Goal: Task Accomplishment & Management: Manage account settings

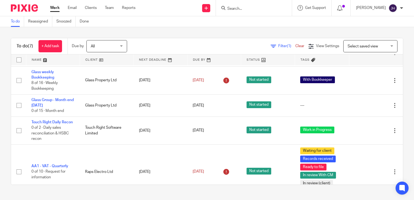
scroll to position [51, 0]
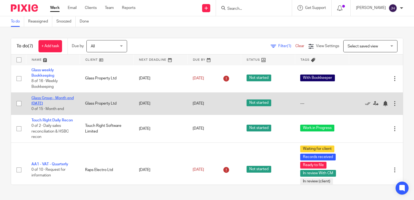
click at [42, 98] on link "Glass Group - Month end [DATE]" at bounding box center [52, 100] width 42 height 9
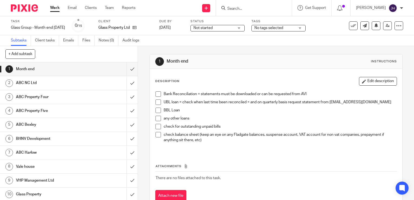
click at [60, 86] on h1 "ABC NC Ltd" at bounding box center [51, 83] width 70 height 8
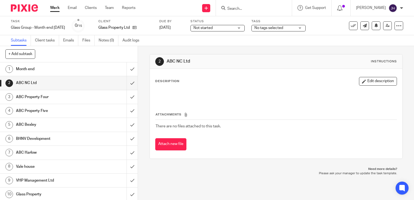
click at [31, 69] on h1 "Month end" at bounding box center [51, 69] width 70 height 8
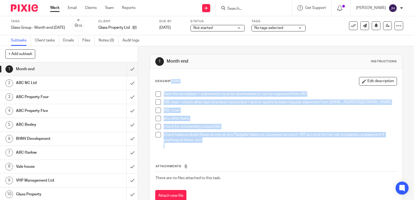
drag, startPoint x: 153, startPoint y: 78, endPoint x: 225, endPoint y: 147, distance: 99.6
click at [225, 147] on div "Description Edit description Bank Reconciliation = statements must be downloade…" at bounding box center [276, 139] width 253 height 141
drag, startPoint x: 225, startPoint y: 147, endPoint x: 290, endPoint y: 71, distance: 100.0
click at [290, 71] on div "Description Edit description Bank Reconciliation = statements must be downloade…" at bounding box center [276, 139] width 253 height 141
click at [397, 27] on icon at bounding box center [399, 25] width 5 height 5
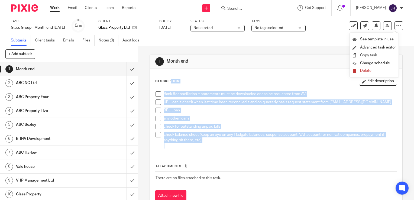
click at [371, 55] on link "Copy task" at bounding box center [369, 55] width 17 height 4
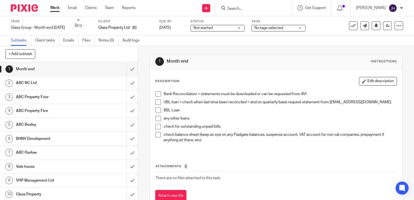
click at [55, 8] on link "Work" at bounding box center [54, 7] width 9 height 5
click at [91, 7] on link "Clients" at bounding box center [91, 7] width 12 height 5
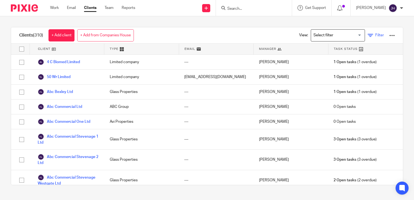
click at [368, 35] on icon at bounding box center [370, 35] width 5 height 5
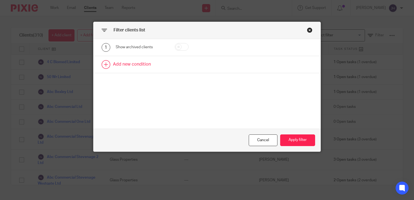
click at [102, 64] on link at bounding box center [207, 64] width 227 height 17
click at [157, 65] on div "Field" at bounding box center [141, 66] width 51 height 12
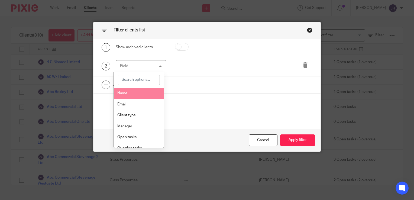
click at [127, 90] on li "Name" at bounding box center [139, 93] width 50 height 11
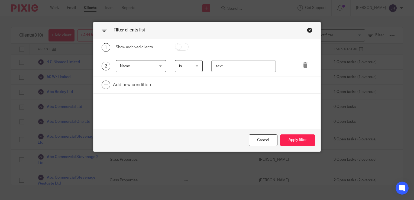
click at [307, 27] on div "Close this dialog window" at bounding box center [309, 29] width 5 height 5
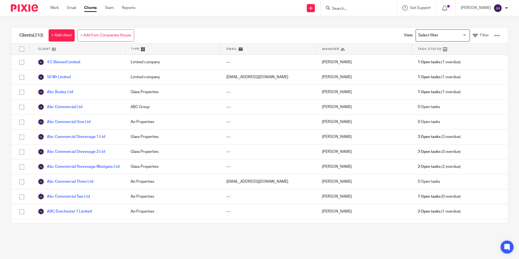
click at [341, 10] on input "Search" at bounding box center [355, 9] width 49 height 5
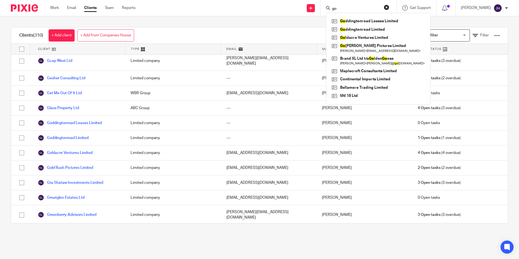
scroll to position [1872, 0]
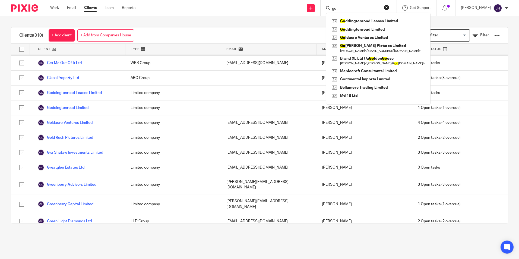
drag, startPoint x: 340, startPoint y: 5, endPoint x: 326, endPoint y: 8, distance: 14.3
click at [326, 8] on div "go" at bounding box center [357, 8] width 63 height 7
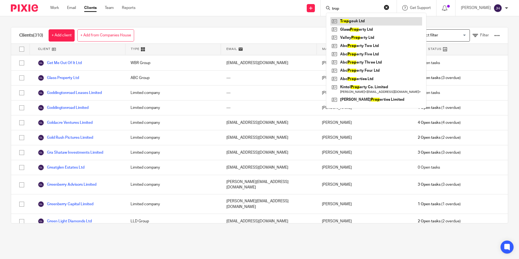
type input "trop"
click at [351, 22] on link at bounding box center [376, 21] width 92 height 8
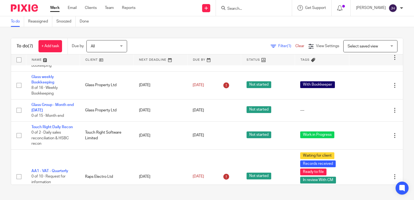
scroll to position [35, 0]
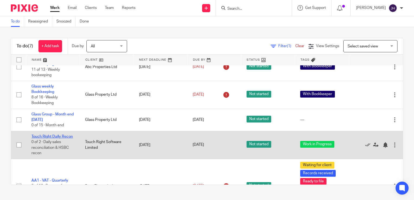
click at [47, 137] on link "Touch Right Daily Recon" at bounding box center [52, 137] width 42 height 4
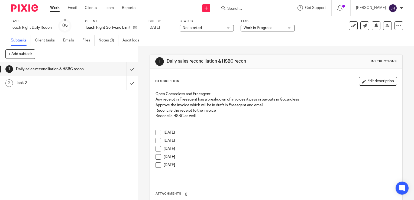
click at [265, 4] on div at bounding box center [254, 8] width 76 height 16
click at [266, 7] on input "Search" at bounding box center [251, 9] width 49 height 5
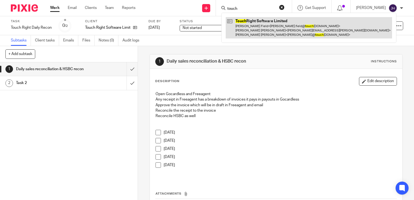
type input "touch"
click at [254, 21] on link at bounding box center [309, 27] width 167 height 21
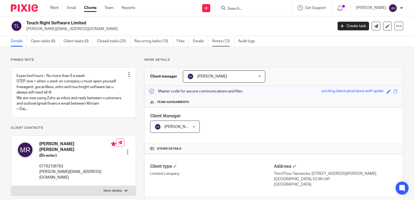
click at [221, 41] on link "Notes (12)" at bounding box center [223, 41] width 22 height 11
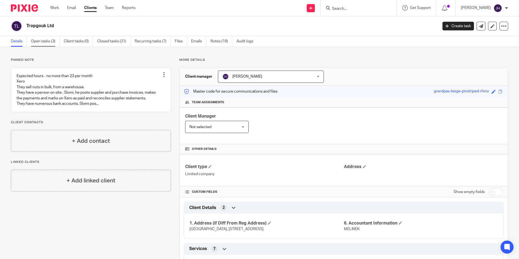
click at [46, 41] on link "Open tasks (3)" at bounding box center [45, 41] width 29 height 11
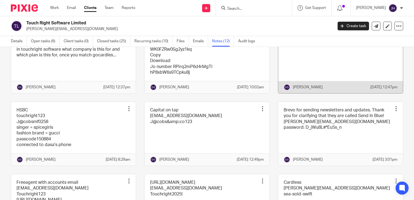
scroll to position [215, 0]
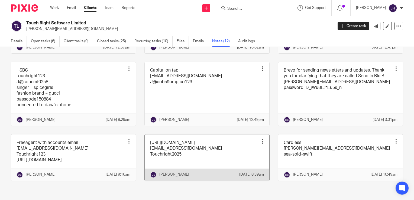
click at [172, 144] on link at bounding box center [207, 158] width 125 height 46
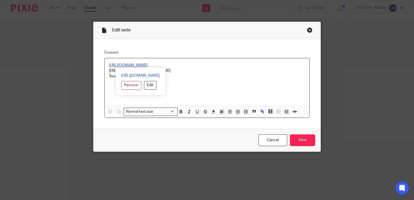
drag, startPoint x: 171, startPoint y: 67, endPoint x: 105, endPoint y: 65, distance: 66.8
click at [105, 65] on div "https://app.touchrightsoftware.com/ accounts@touchrightsoftware.com Touchright2…" at bounding box center [207, 82] width 205 height 48
copy u "https://app.touchrightsoftware.com/"
click at [307, 31] on div "Close this dialog window" at bounding box center [309, 29] width 5 height 5
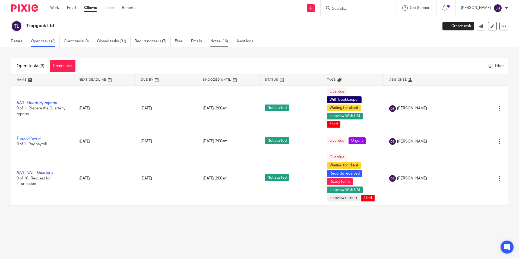
click at [222, 43] on link "Notes (16)" at bounding box center [221, 41] width 22 height 11
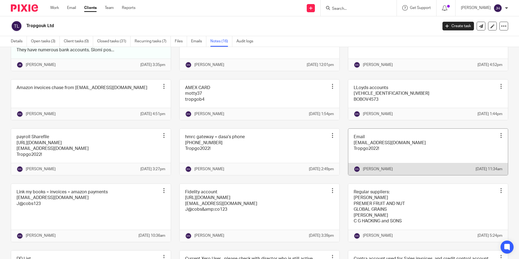
scroll to position [81, 0]
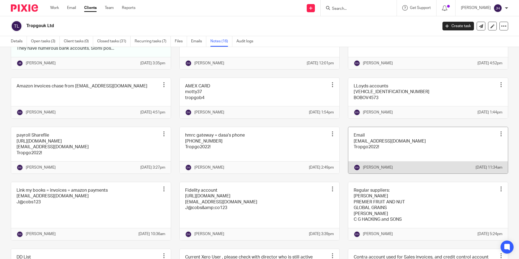
click at [396, 168] on link at bounding box center [428, 150] width 160 height 46
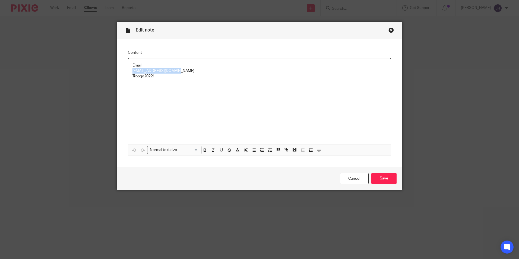
drag, startPoint x: 180, startPoint y: 69, endPoint x: 129, endPoint y: 71, distance: 51.3
click at [129, 71] on div "Email [EMAIL_ADDRESS][DOMAIN_NAME] Tropgo2022!" at bounding box center [259, 101] width 263 height 86
copy p "[EMAIL_ADDRESS][DOMAIN_NAME]"
drag, startPoint x: 153, startPoint y: 75, endPoint x: 130, endPoint y: 75, distance: 22.3
click at [132, 75] on p "Tropgo2022!" at bounding box center [259, 76] width 254 height 5
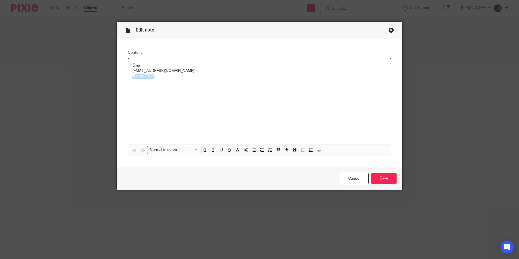
copy p "Tropgo2022!"
drag, startPoint x: 128, startPoint y: 132, endPoint x: -63, endPoint y: 43, distance: 210.7
drag, startPoint x: 174, startPoint y: 70, endPoint x: 131, endPoint y: 71, distance: 42.9
click at [132, 71] on p "accounts@tropgoltd.com" at bounding box center [259, 70] width 254 height 5
copy p "accounts@tropgoltd.com"
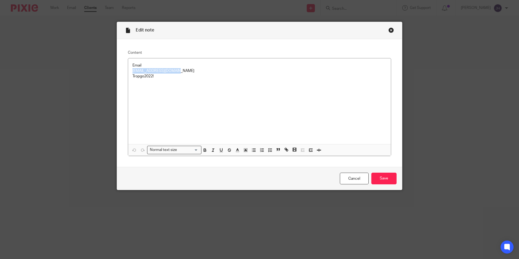
click at [388, 30] on div "Close this dialog window" at bounding box center [390, 29] width 5 height 5
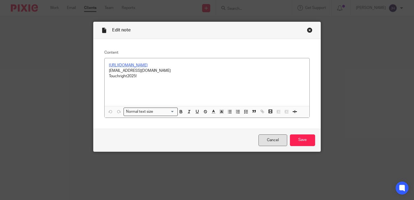
click at [279, 140] on link "Cancel" at bounding box center [273, 141] width 29 height 12
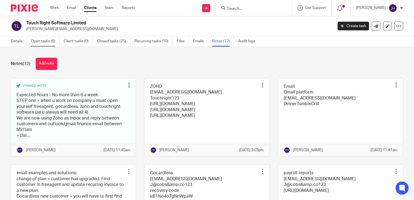
click at [49, 40] on link "Open tasks (6)" at bounding box center [45, 41] width 29 height 11
click at [242, 8] on div at bounding box center [254, 8] width 76 height 16
click at [240, 8] on input "Search" at bounding box center [251, 9] width 49 height 5
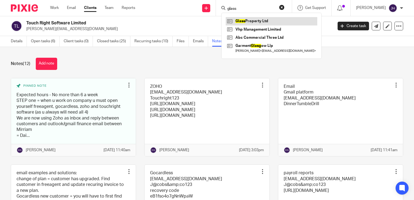
type input "glass"
click at [260, 22] on link at bounding box center [272, 21] width 92 height 8
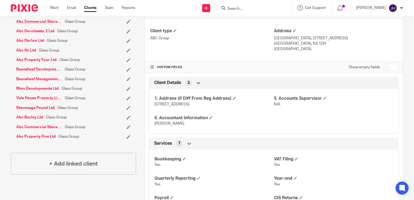
scroll to position [109, 0]
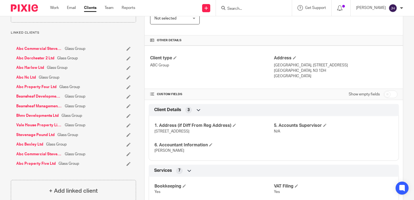
drag, startPoint x: 12, startPoint y: 47, endPoint x: 85, endPoint y: 165, distance: 138.7
click at [85, 165] on div "Abc Commercial Stevenage 2 Ltd Glass Group Abc Dorchester 2 Ltd Glass Group Abc…" at bounding box center [73, 107] width 125 height 132
copy ul "Abc Commercial Stevenage 2 Ltd Glass Group Abc Dorchester 2 Ltd Glass Group Abc…"
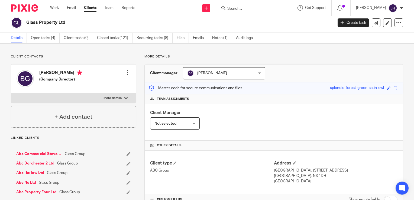
scroll to position [0, 0]
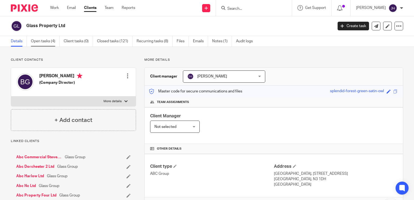
click at [50, 41] on link "Open tasks (4)" at bounding box center [45, 41] width 29 height 11
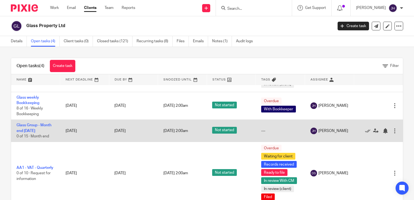
scroll to position [68, 0]
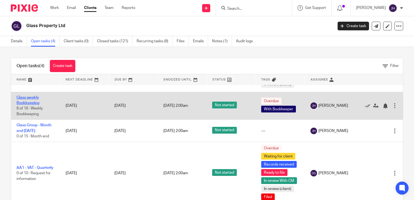
click at [24, 96] on link "Glass weekly Bookkeeping" at bounding box center [28, 100] width 23 height 9
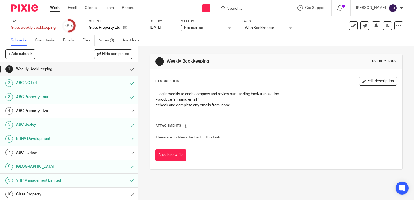
drag, startPoint x: 210, startPoint y: 62, endPoint x: 165, endPoint y: 62, distance: 44.8
click at [165, 62] on div "1 Weekly Bookkeeping Instructions" at bounding box center [276, 61] width 242 height 9
copy h1 "Weekly Bookkeeping"
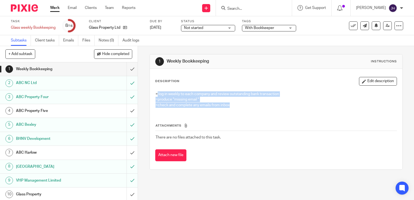
drag, startPoint x: 156, startPoint y: 94, endPoint x: 244, endPoint y: 106, distance: 88.4
click at [244, 106] on div "= log in weekly to each company and review outstanding bank transaction =produc…" at bounding box center [276, 100] width 247 height 23
copy div "log in weekly to each company and review outstanding bank transaction =produce …"
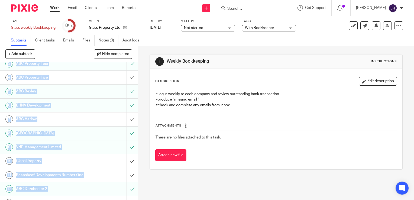
scroll to position [90, 0]
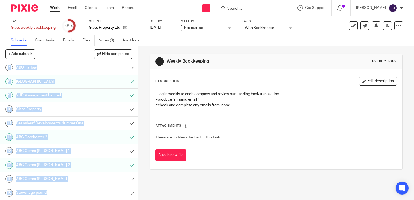
drag, startPoint x: 2, startPoint y: 61, endPoint x: 51, endPoint y: 200, distance: 147.2
click at [51, 184] on div "+ Add subtask Hide completed Cancel + Add 1 Weekly Bookkeeping 2 ABC NC Ltd 3 A…" at bounding box center [69, 115] width 138 height 138
copy div "1 Weekly Bookkeeping 2 ABC NC Ltd 3 ABC Property Four 4 ABC Property Five 5 ABC…"
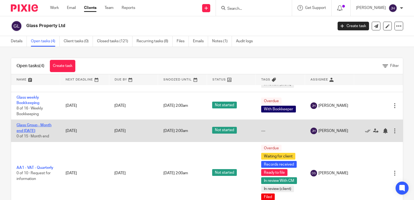
scroll to position [68, 0]
click at [40, 123] on link "Glass Group - Month end [DATE]" at bounding box center [34, 127] width 35 height 9
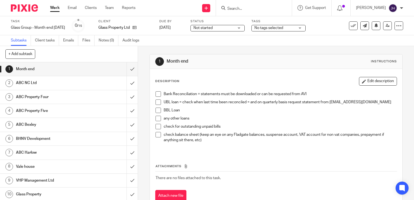
drag, startPoint x: 188, startPoint y: 61, endPoint x: 166, endPoint y: 62, distance: 22.0
click at [167, 62] on h1 "Month end" at bounding box center [227, 62] width 121 height 6
copy h1 "Month end"
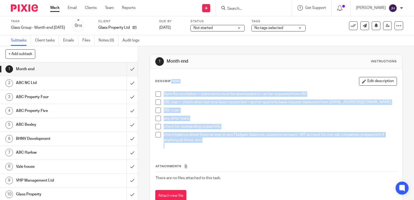
drag, startPoint x: 152, startPoint y: 82, endPoint x: 228, endPoint y: 151, distance: 102.6
click at [228, 151] on div "Description Edit description Bank Reconciliation = statements must be downloade…" at bounding box center [276, 139] width 253 height 141
drag, startPoint x: 228, startPoint y: 151, endPoint x: 207, endPoint y: 137, distance: 25.4
copy div "Description Edit description Bank Reconciliation = statements must be downloade…"
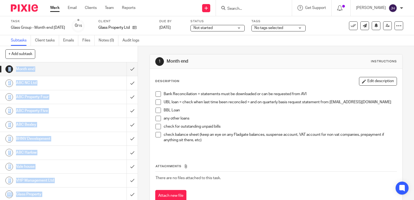
scroll to position [70, 0]
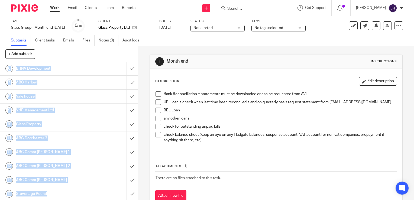
drag, startPoint x: 1, startPoint y: 59, endPoint x: 52, endPoint y: 193, distance: 143.0
click at [52, 184] on div "+ Add subtask Cancel + Add 1 Month end 2 ABC NC Ltd 3 ABC Property Four 4 ABC P…" at bounding box center [69, 115] width 138 height 138
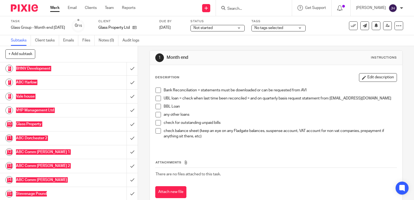
scroll to position [0, 0]
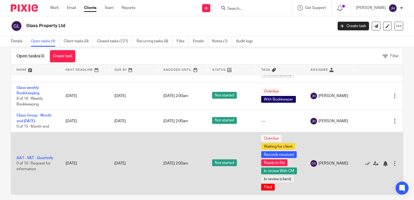
scroll to position [15, 0]
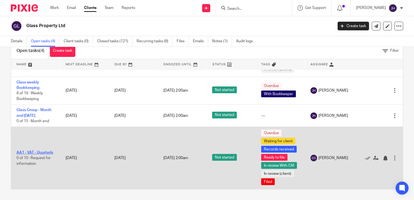
click at [23, 151] on link "AA1 - VAT - Quarterly" at bounding box center [35, 153] width 37 height 4
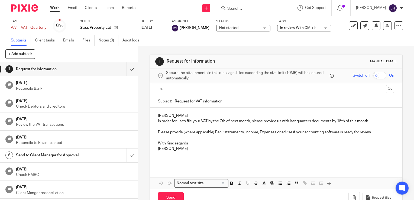
drag, startPoint x: 111, startPoint y: 134, endPoint x: 278, endPoint y: 90, distance: 172.5
click at [278, 90] on input "text" at bounding box center [276, 89] width 216 height 6
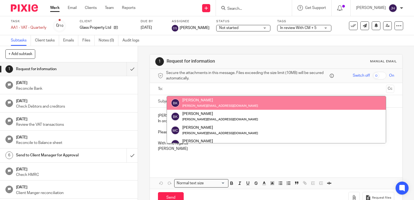
click at [144, 50] on div "1 Request for information Manual email Secure the attachments in this message. …" at bounding box center [276, 123] width 276 height 154
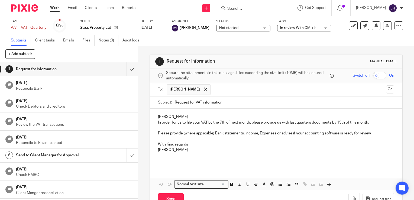
click at [14, 42] on link "Subtasks" at bounding box center [21, 40] width 20 height 11
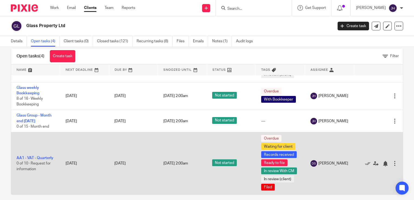
scroll to position [15, 0]
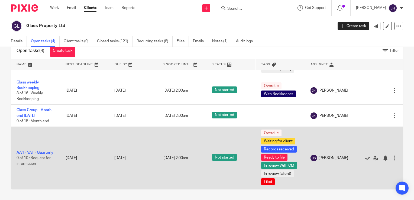
drag, startPoint x: 12, startPoint y: 143, endPoint x: 35, endPoint y: 153, distance: 24.2
click at [35, 153] on td "AA1 - VAT - Quarterly 0 of 10 · Request for information" at bounding box center [35, 158] width 49 height 63
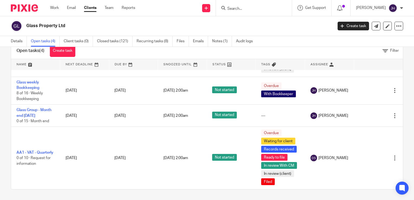
drag, startPoint x: 35, startPoint y: 152, endPoint x: 8, endPoint y: 143, distance: 28.5
click at [8, 143] on div "Open tasks (4) Create task Filter Name Next Deadline Due By Snoozed Until Statu…" at bounding box center [207, 123] width 414 height 153
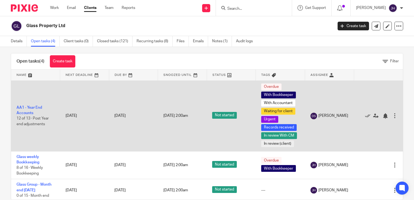
scroll to position [0, 0]
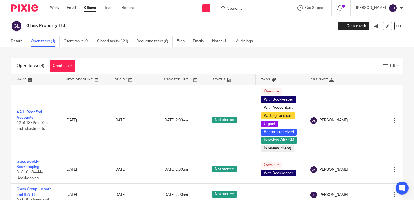
click at [242, 8] on input "Search" at bounding box center [251, 9] width 49 height 5
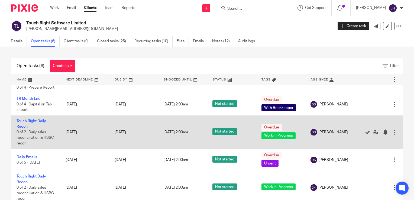
scroll to position [49, 0]
click at [33, 121] on link "Touch Right Daily Recon" at bounding box center [32, 123] width 30 height 9
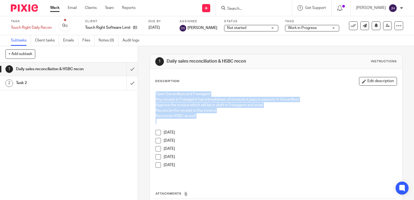
drag, startPoint x: 153, startPoint y: 92, endPoint x: 195, endPoint y: 120, distance: 50.5
click at [195, 120] on div "Open Gocardless and Freeagent Any receipt in [GEOGRAPHIC_DATA] has a breakdown …" at bounding box center [276, 134] width 247 height 91
drag, startPoint x: 195, startPoint y: 120, endPoint x: 189, endPoint y: 114, distance: 8.8
copy div "Open Gocardless and Freeagent Any receipt in Freeagent has a breakdown of invoi…"
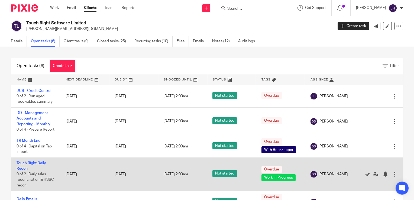
drag, startPoint x: 0, startPoint y: 0, endPoint x: 13, endPoint y: 168, distance: 168.1
click at [13, 168] on td "Touch Right Daily Recon 0 of 2 · Daily sales reconciliation & HSBC recon" at bounding box center [35, 174] width 49 height 33
drag, startPoint x: 13, startPoint y: 168, endPoint x: 41, endPoint y: 176, distance: 29.5
click at [41, 176] on td "Touch Right Daily Recon 0 of 2 · Daily sales reconciliation & HSBC recon" at bounding box center [35, 174] width 49 height 33
